Goal: Task Accomplishment & Management: Manage account settings

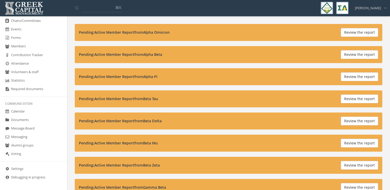
scroll to position [126, 0]
click at [35, 120] on link "Documents" at bounding box center [33, 119] width 67 height 9
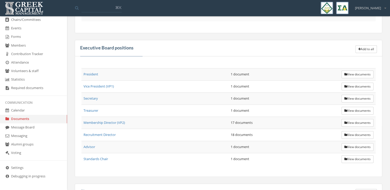
scroll to position [137, 0]
click at [345, 121] on icon "button" at bounding box center [346, 121] width 3 height 3
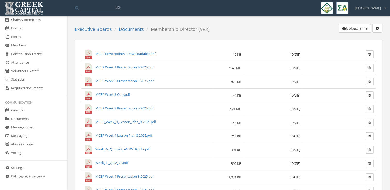
click at [140, 176] on link "MCEP Week 4 Presentation 8-2025.pdf" at bounding box center [124, 176] width 58 height 5
click at [149, 51] on link "MCEP Powerpoints - Downloadable.pdf" at bounding box center [125, 53] width 60 height 5
click at [37, 119] on link "Documents" at bounding box center [33, 119] width 67 height 9
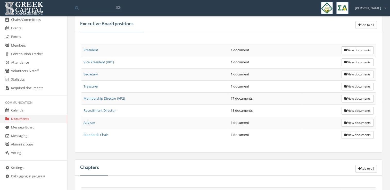
scroll to position [168, 0]
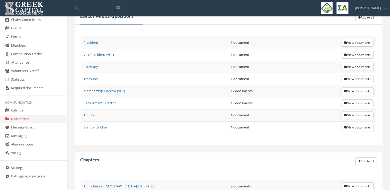
click at [31, 39] on link "Forms" at bounding box center [33, 37] width 67 height 9
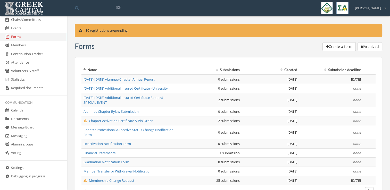
click at [134, 122] on span "Chapter Activation Certificate & Pin Order" at bounding box center [118, 121] width 69 height 5
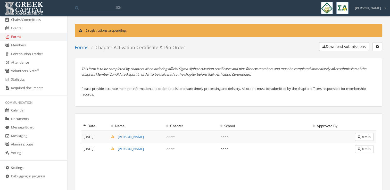
click at [129, 148] on link "[PERSON_NAME]" at bounding box center [127, 149] width 33 height 5
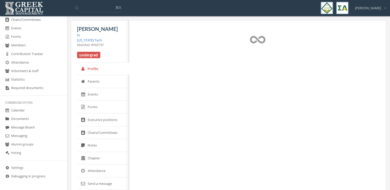
select select "******"
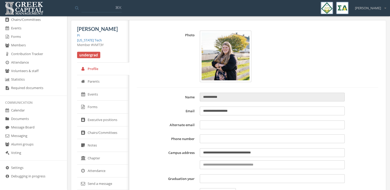
type input "**********"
type input "****"
click at [33, 39] on link "Forms" at bounding box center [33, 37] width 67 height 9
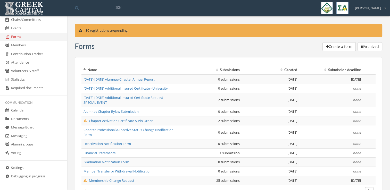
click at [147, 120] on span "Chapter Activation Certificate & Pin Order" at bounding box center [118, 121] width 69 height 5
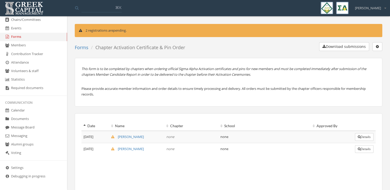
click at [369, 140] on button "Details" at bounding box center [364, 137] width 19 height 8
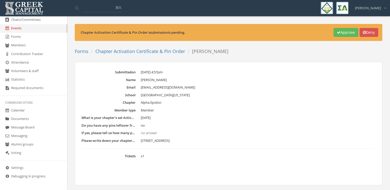
click at [163, 49] on link "Chapter Activation Certificate & Pin Order" at bounding box center [140, 51] width 90 height 6
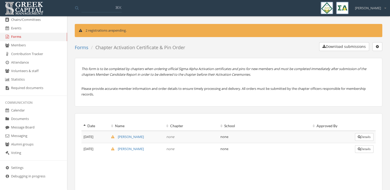
click at [366, 136] on button "Details" at bounding box center [364, 137] width 19 height 8
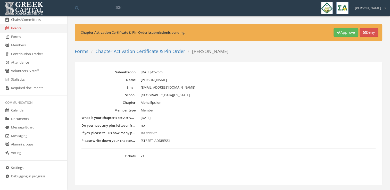
click at [143, 53] on link "Chapter Activation Certificate & Pin Order" at bounding box center [140, 51] width 90 height 6
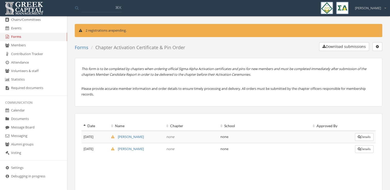
click at [362, 152] on button "Details" at bounding box center [364, 149] width 19 height 8
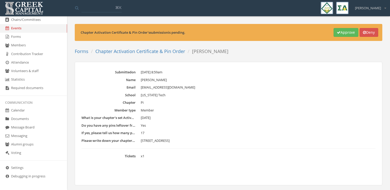
click at [157, 52] on link "Chapter Activation Certificate & Pin Order" at bounding box center [140, 51] width 90 height 6
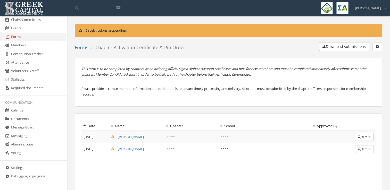
click at [363, 136] on button "Details" at bounding box center [364, 137] width 19 height 8
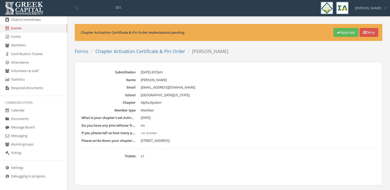
click at [162, 52] on link "Chapter Activation Certificate & Pin Order" at bounding box center [140, 51] width 90 height 6
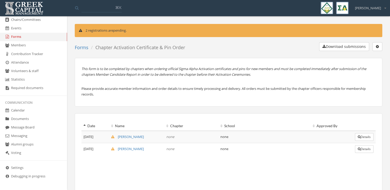
click at [85, 45] on link "Forms" at bounding box center [82, 47] width 14 height 6
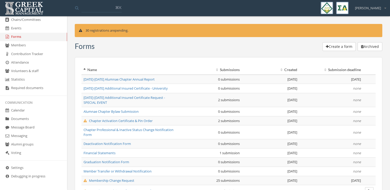
click at [129, 119] on span "Chapter Activation Certificate & Pin Order" at bounding box center [118, 121] width 69 height 5
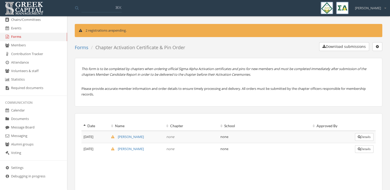
click at [381, 47] on button "button" at bounding box center [378, 46] width 10 height 9
click at [373, 55] on link "Edit form" at bounding box center [361, 57] width 38 height 8
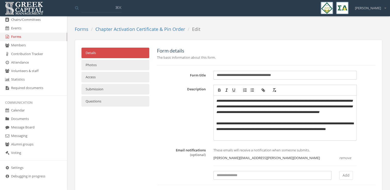
click at [134, 88] on link "Submission" at bounding box center [116, 89] width 68 height 11
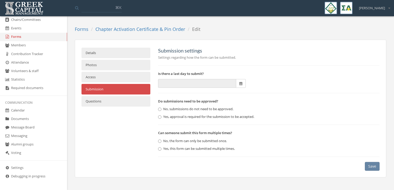
click at [129, 97] on link "Questions" at bounding box center [116, 101] width 69 height 11
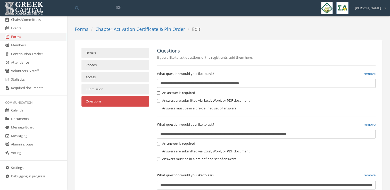
click at [34, 40] on link "Forms" at bounding box center [33, 37] width 67 height 9
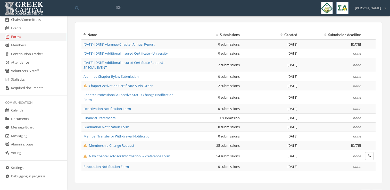
scroll to position [42, 0]
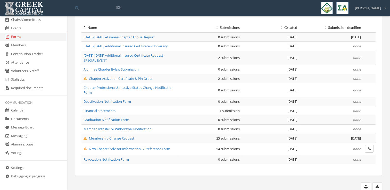
click at [199, 183] on div at bounding box center [189, 183] width 237 height 0
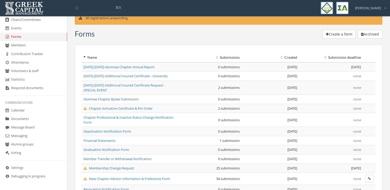
scroll to position [0, 0]
